Goal: Task Accomplishment & Management: Manage account settings

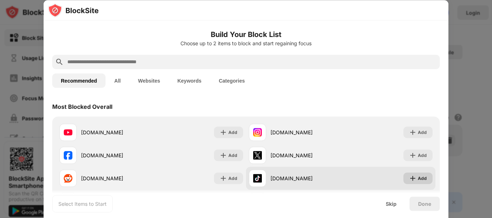
click at [417, 178] on div "Add" at bounding box center [421, 178] width 9 height 7
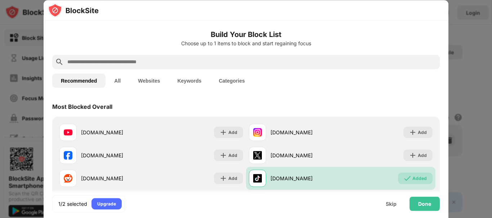
click at [132, 63] on input "text" at bounding box center [252, 62] width 370 height 9
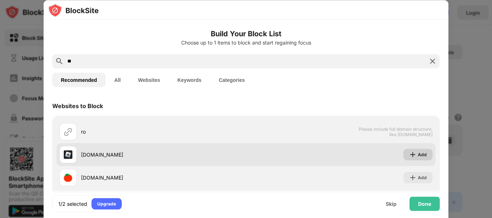
type input "**"
click at [409, 151] on img at bounding box center [412, 154] width 7 height 7
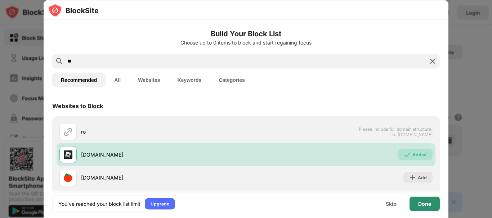
click at [424, 205] on div "Done" at bounding box center [424, 204] width 13 height 6
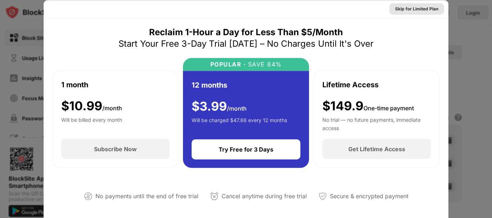
click at [410, 7] on div "Skip for Limited Plan" at bounding box center [416, 8] width 43 height 7
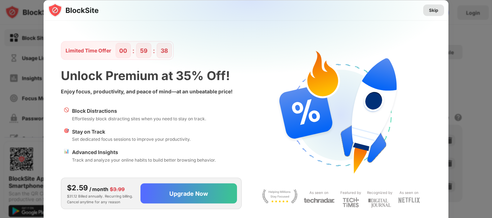
click at [430, 10] on div "Skip" at bounding box center [433, 9] width 9 height 7
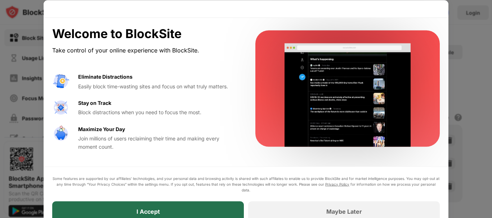
click at [142, 208] on div "I Accept" at bounding box center [147, 211] width 23 height 7
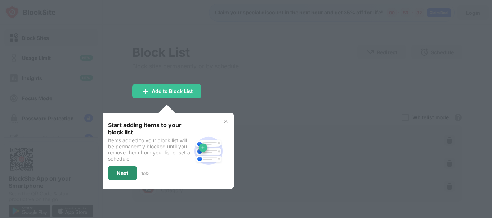
click at [122, 172] on div "Next" at bounding box center [123, 174] width 12 height 6
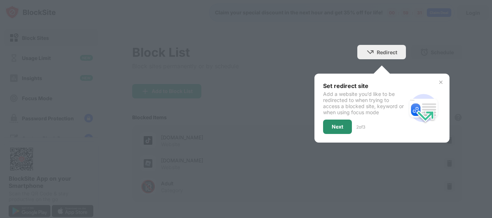
click at [324, 128] on div "Next" at bounding box center [337, 127] width 29 height 14
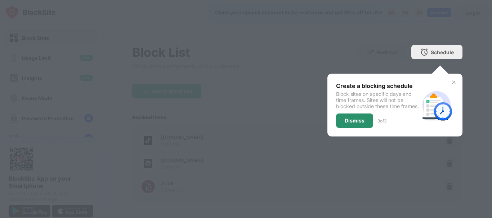
click at [344, 124] on div "Dismiss" at bounding box center [354, 121] width 20 height 6
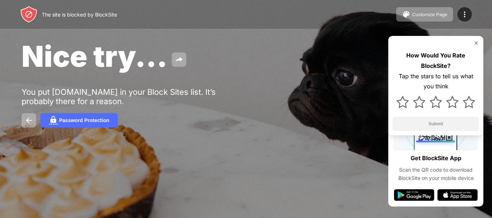
click at [479, 41] on div "How Would You Rate BlockSite? Tap the stars to tell us what you think Submit" at bounding box center [435, 86] width 95 height 100
click at [479, 42] on div "How Would You Rate BlockSite? Tap the stars to tell us what you think Submit" at bounding box center [435, 86] width 95 height 100
click at [476, 42] on img at bounding box center [476, 43] width 6 height 6
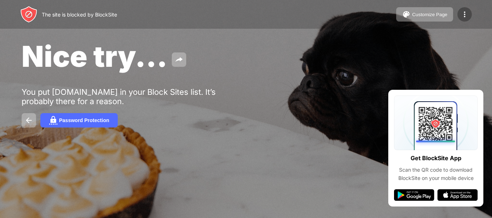
click at [462, 14] on img at bounding box center [464, 14] width 9 height 9
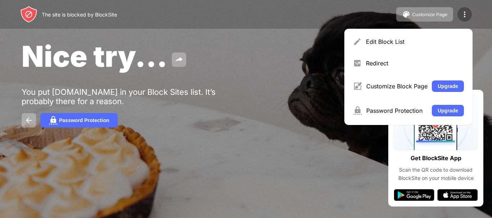
click at [462, 14] on img at bounding box center [464, 14] width 9 height 9
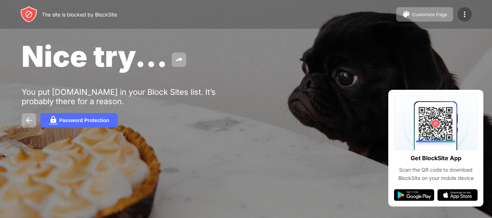
click at [462, 14] on img at bounding box center [464, 14] width 9 height 9
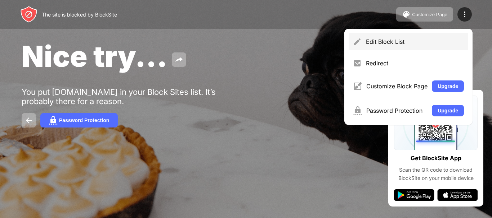
click at [386, 44] on div "Edit Block List" at bounding box center [415, 41] width 98 height 7
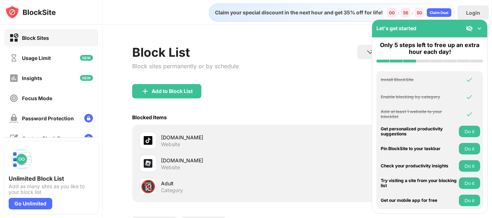
click at [480, 26] on img at bounding box center [478, 28] width 7 height 7
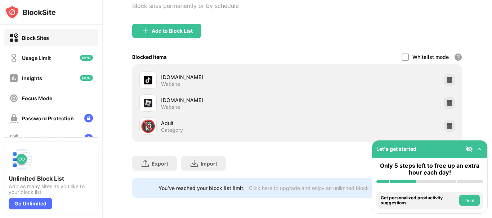
scroll to position [66, 0]
